Goal: Find specific page/section: Find specific page/section

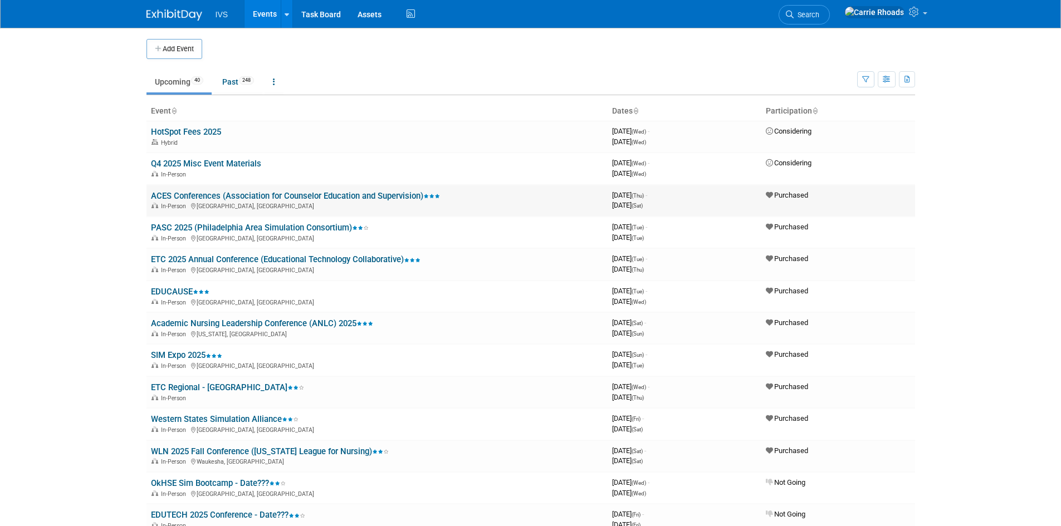
click at [209, 194] on link "ACES Conferences (Association for Counselor Education and Supervision)" at bounding box center [295, 196] width 289 height 10
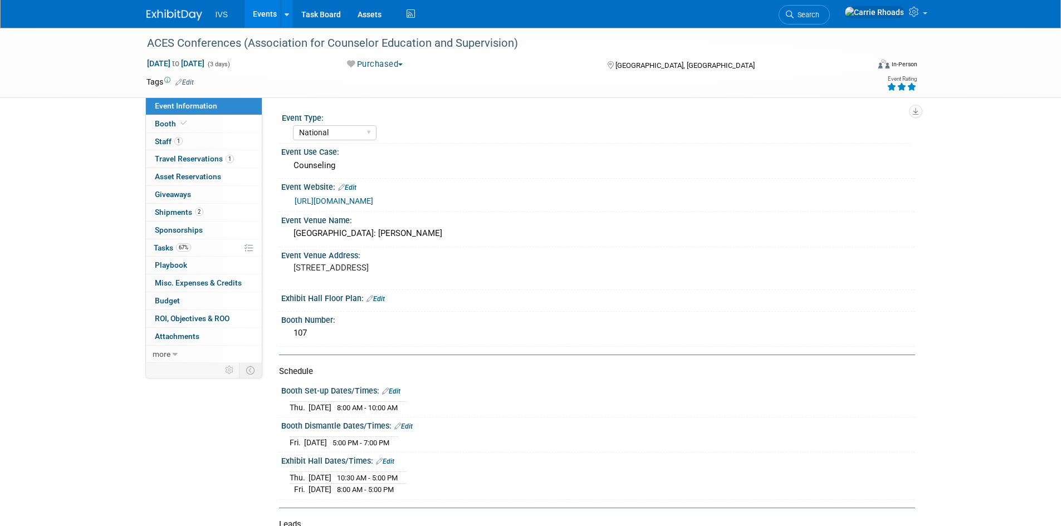
select select "National"
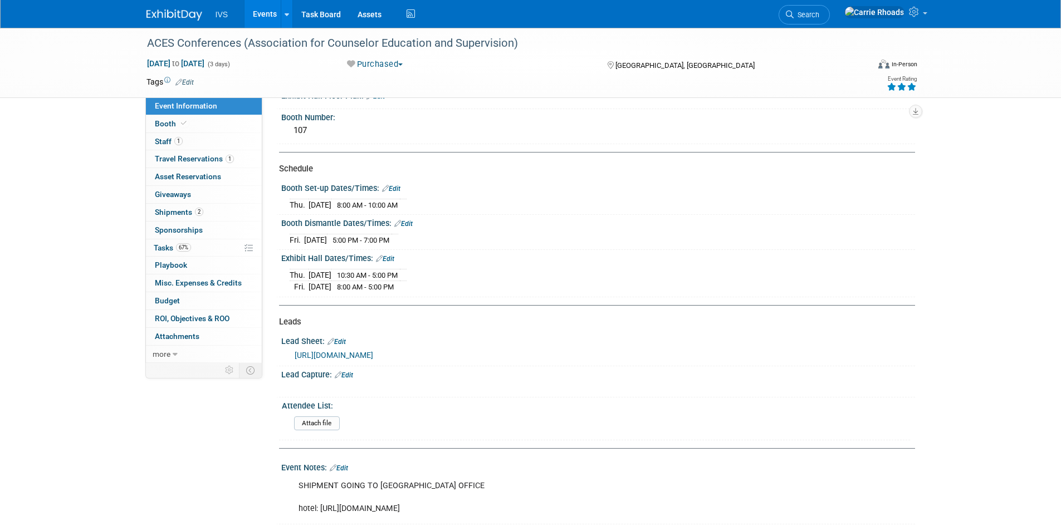
scroll to position [223, 0]
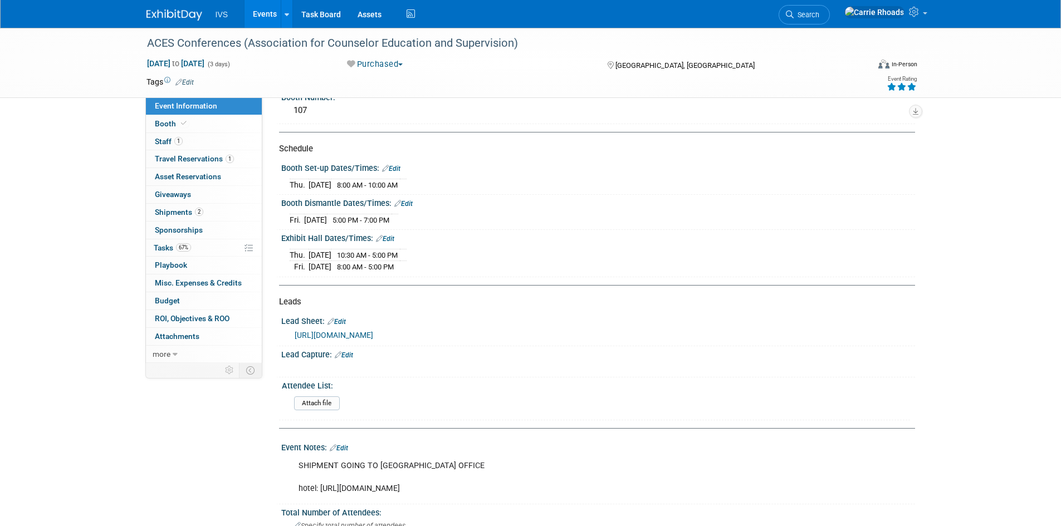
click at [156, 16] on img at bounding box center [174, 14] width 56 height 11
